Goal: Transaction & Acquisition: Subscribe to service/newsletter

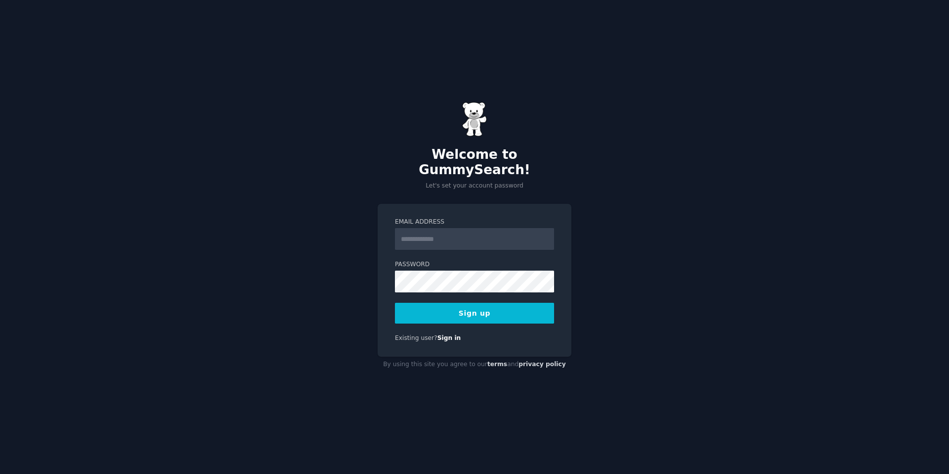
click at [462, 231] on input "Email Address" at bounding box center [474, 239] width 159 height 22
type input "**********"
click at [432, 310] on button "Sign up" at bounding box center [474, 313] width 159 height 21
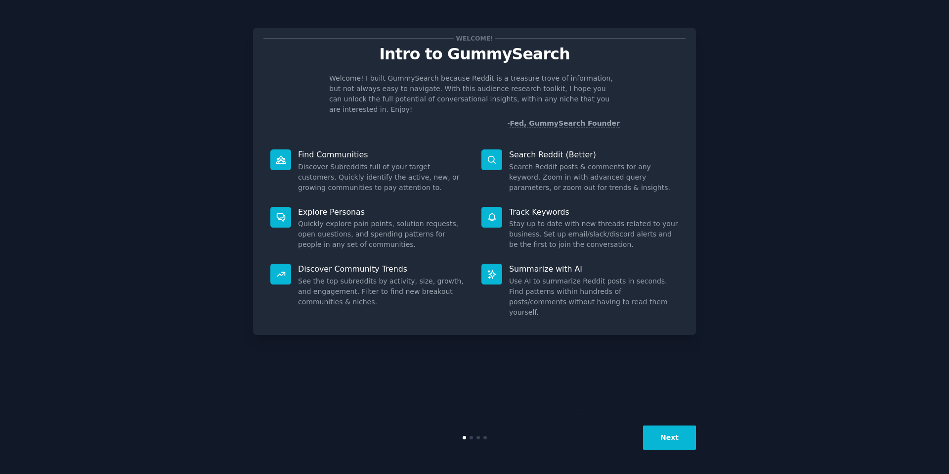
click at [678, 439] on button "Next" at bounding box center [669, 437] width 53 height 24
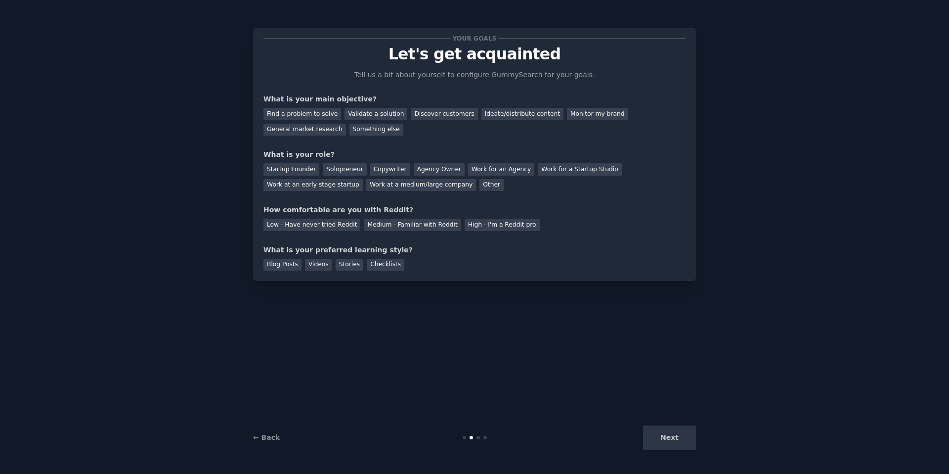
click at [676, 439] on div "Next" at bounding box center [622, 437] width 148 height 24
click at [431, 161] on div "Startup Founder Solopreneur Copywriter Agency Owner Work for an Agency Work for…" at bounding box center [475, 175] width 422 height 31
click at [311, 111] on div "Find a problem to solve" at bounding box center [303, 114] width 78 height 12
click at [301, 168] on div "Startup Founder" at bounding box center [292, 169] width 56 height 12
click at [333, 228] on div "Low - Have never tried Reddit" at bounding box center [312, 225] width 97 height 12
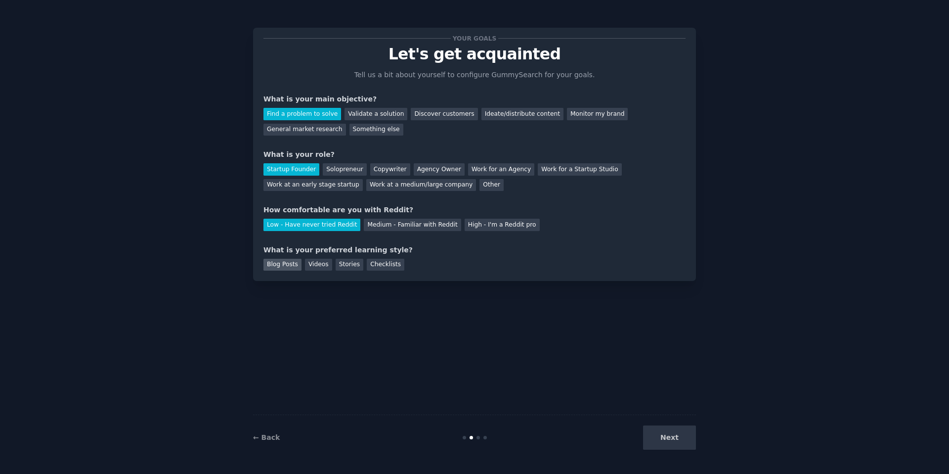
click at [284, 269] on div "Blog Posts" at bounding box center [283, 265] width 38 height 12
click at [307, 267] on div "Videos" at bounding box center [318, 265] width 27 height 12
click at [295, 264] on div "Blog Posts" at bounding box center [283, 265] width 38 height 12
click at [682, 437] on button "Next" at bounding box center [669, 437] width 53 height 24
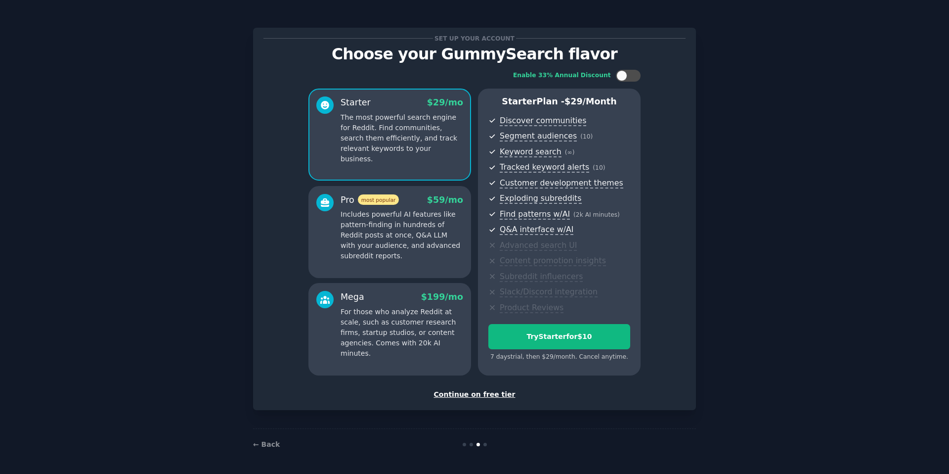
click at [501, 395] on div "Continue on free tier" at bounding box center [475, 394] width 422 height 10
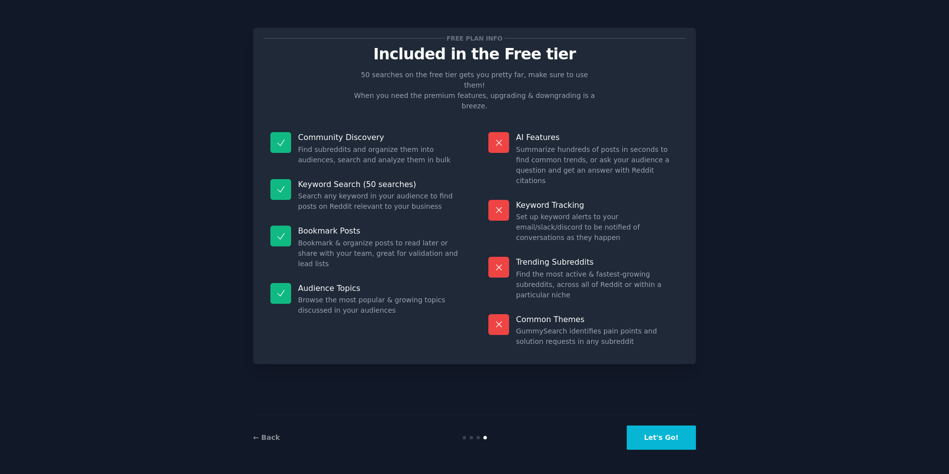
click at [669, 433] on button "Let's Go!" at bounding box center [661, 437] width 69 height 24
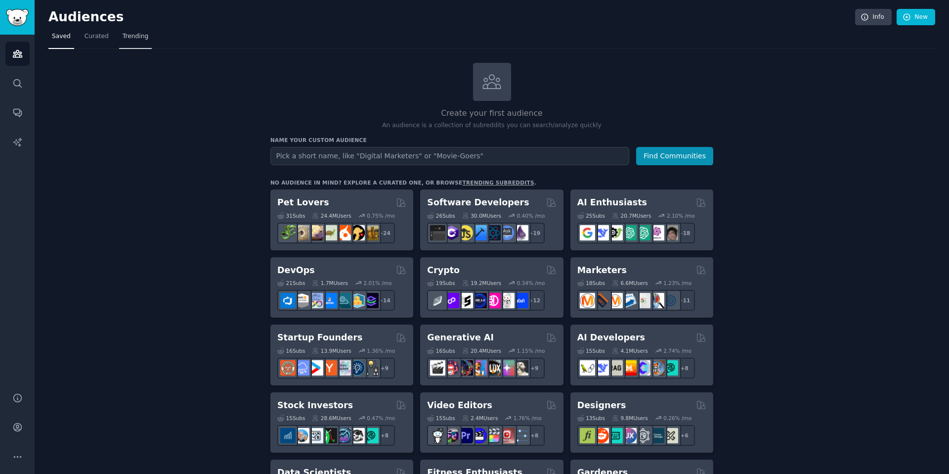
click at [130, 35] on span "Trending" at bounding box center [136, 36] width 26 height 9
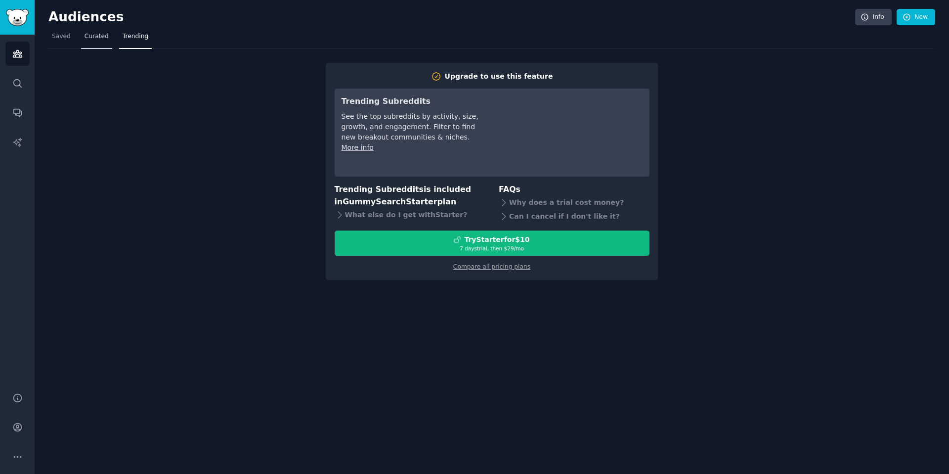
click at [96, 40] on span "Curated" at bounding box center [97, 36] width 24 height 9
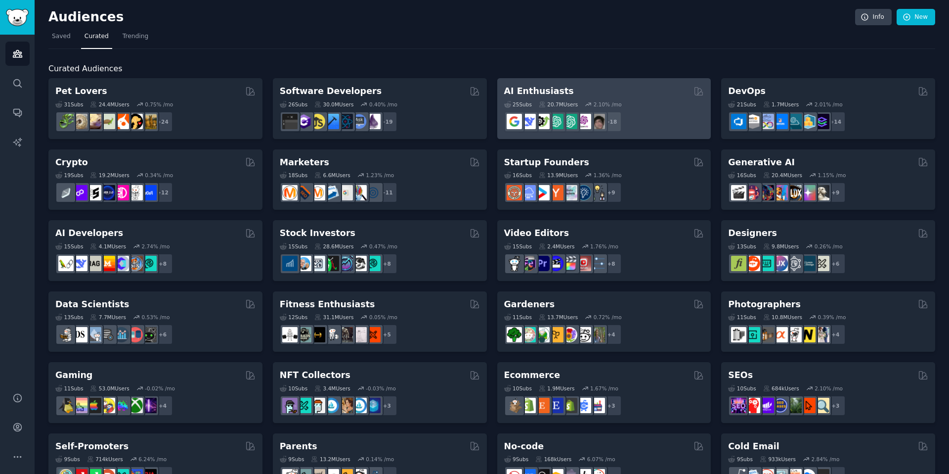
click at [545, 93] on h2 "AI Enthusiasts" at bounding box center [539, 91] width 70 height 12
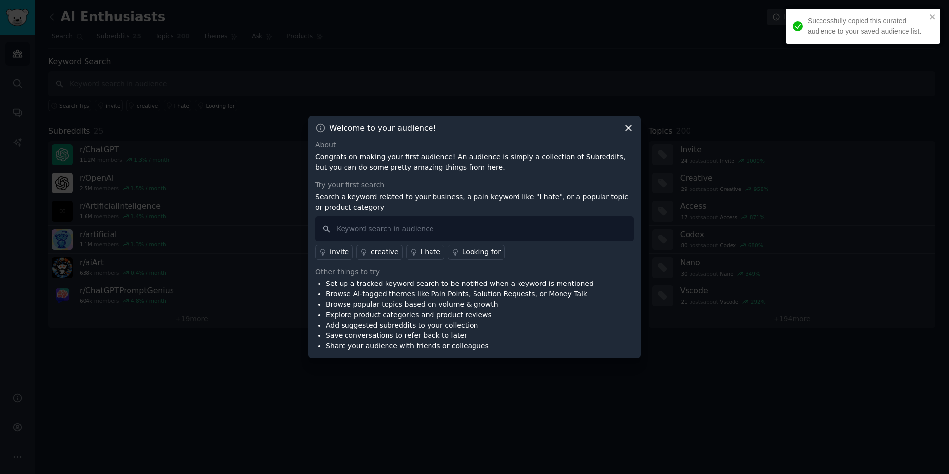
click at [624, 126] on icon at bounding box center [628, 128] width 10 height 10
